Goal: Transaction & Acquisition: Purchase product/service

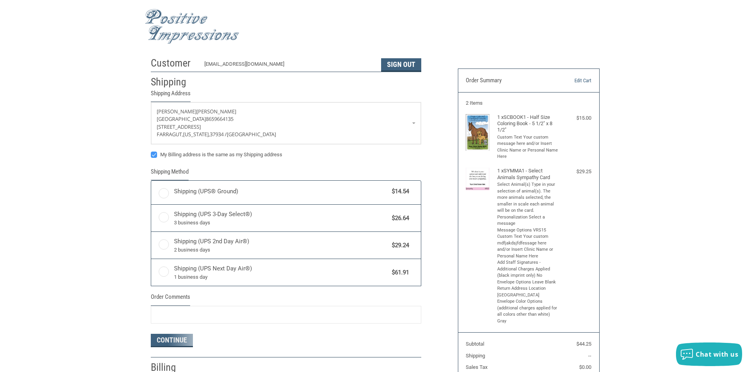
radio input "true"
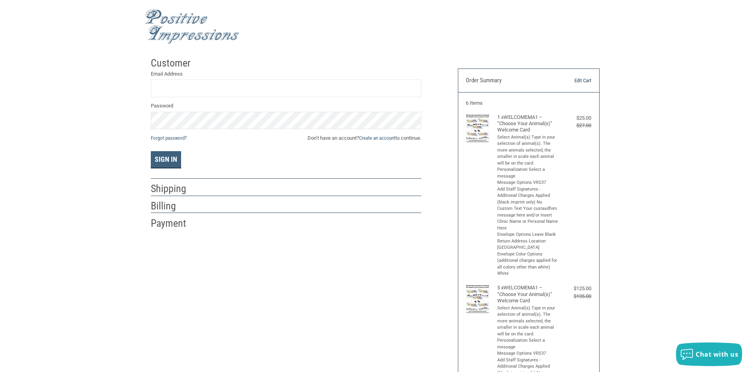
click at [582, 78] on link "Edit Cart" at bounding box center [571, 81] width 40 height 8
click at [581, 83] on link "Edit Cart" at bounding box center [571, 81] width 40 height 8
